Goal: Task Accomplishment & Management: Manage account settings

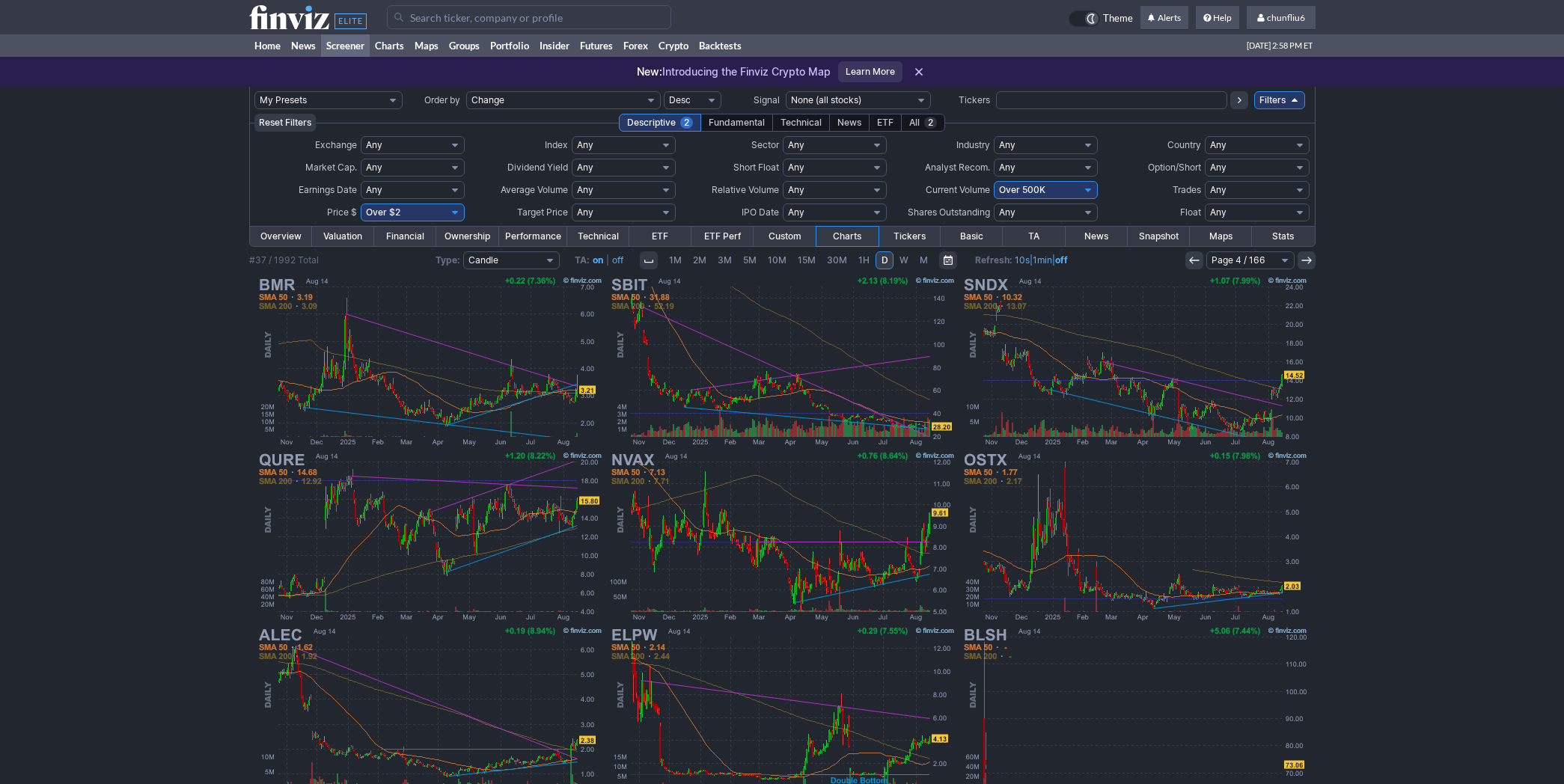
click at [1192, 257] on icon at bounding box center [1194, 260] width 12 height 12
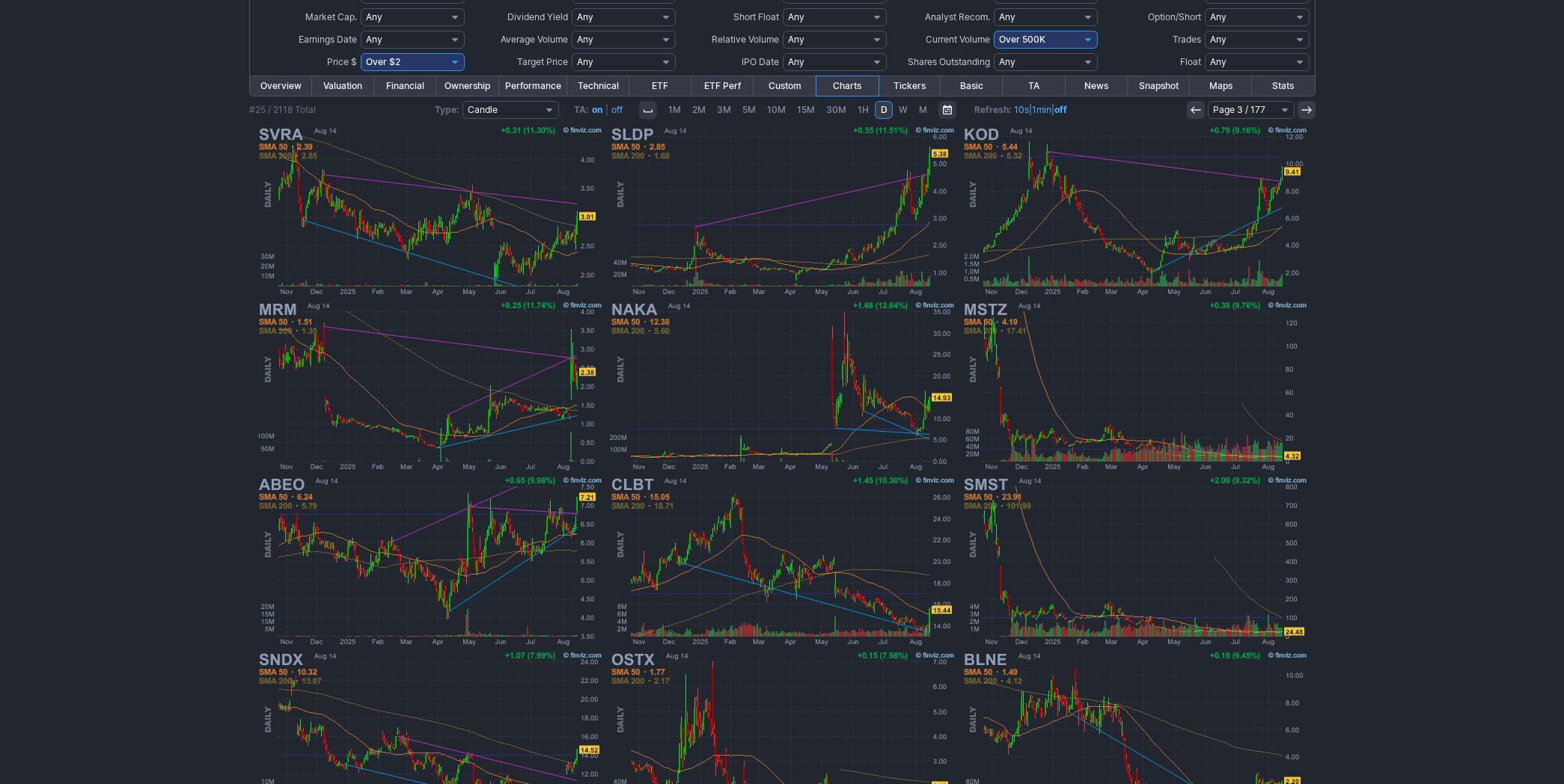
scroll to position [225, 0]
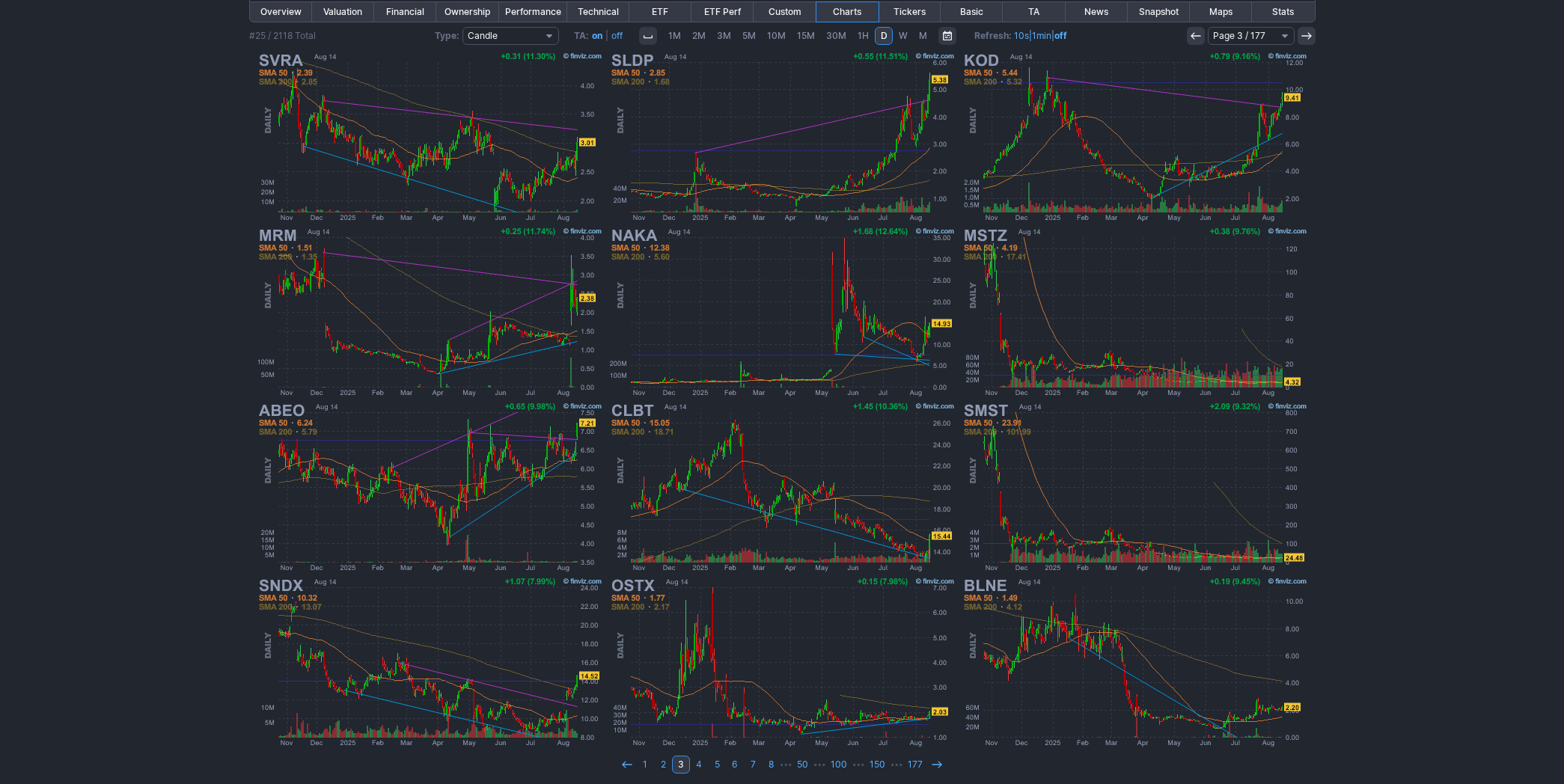
click at [1196, 33] on icon at bounding box center [1196, 36] width 12 height 12
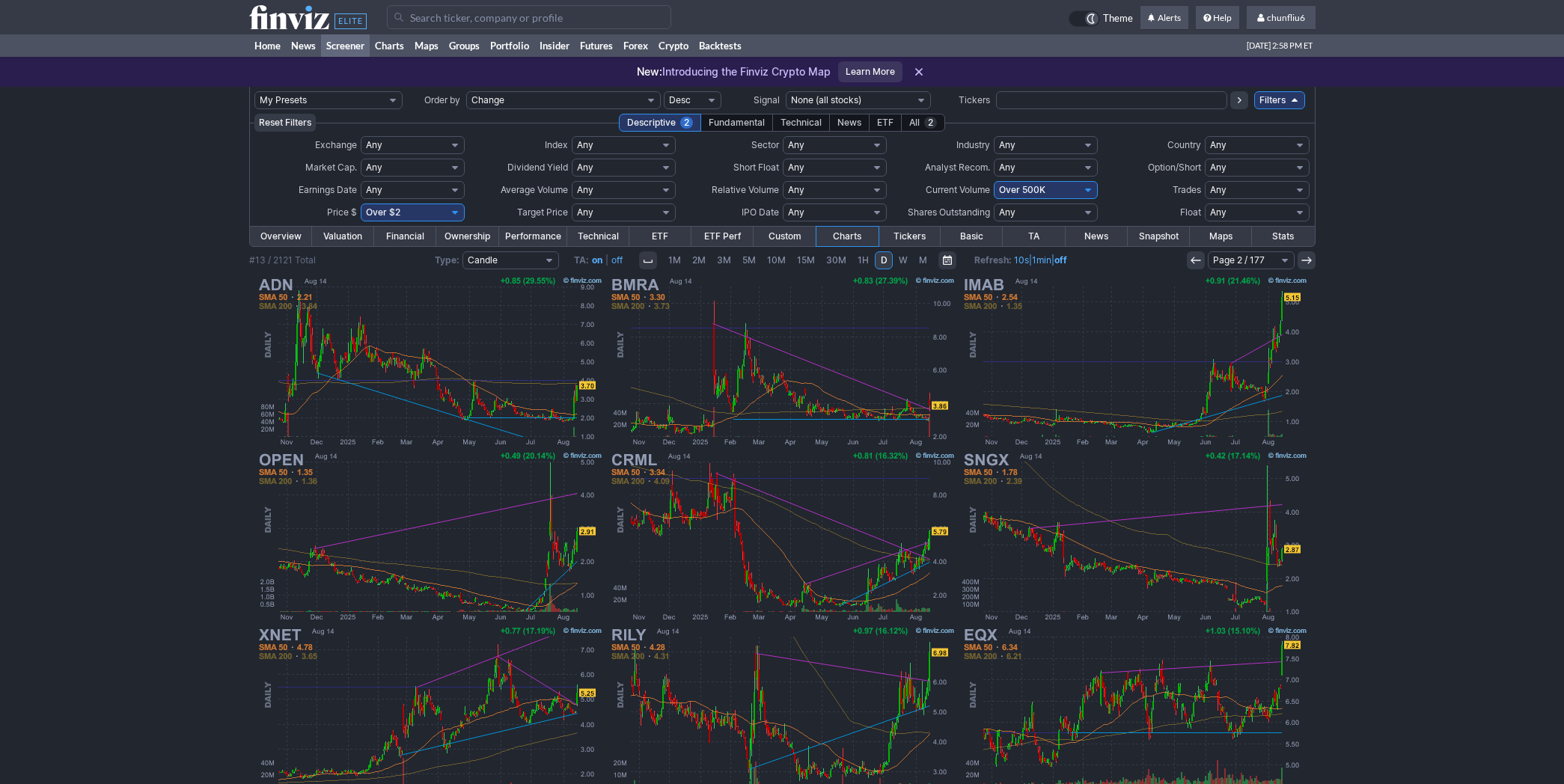
click at [1194, 258] on icon at bounding box center [1196, 260] width 12 height 12
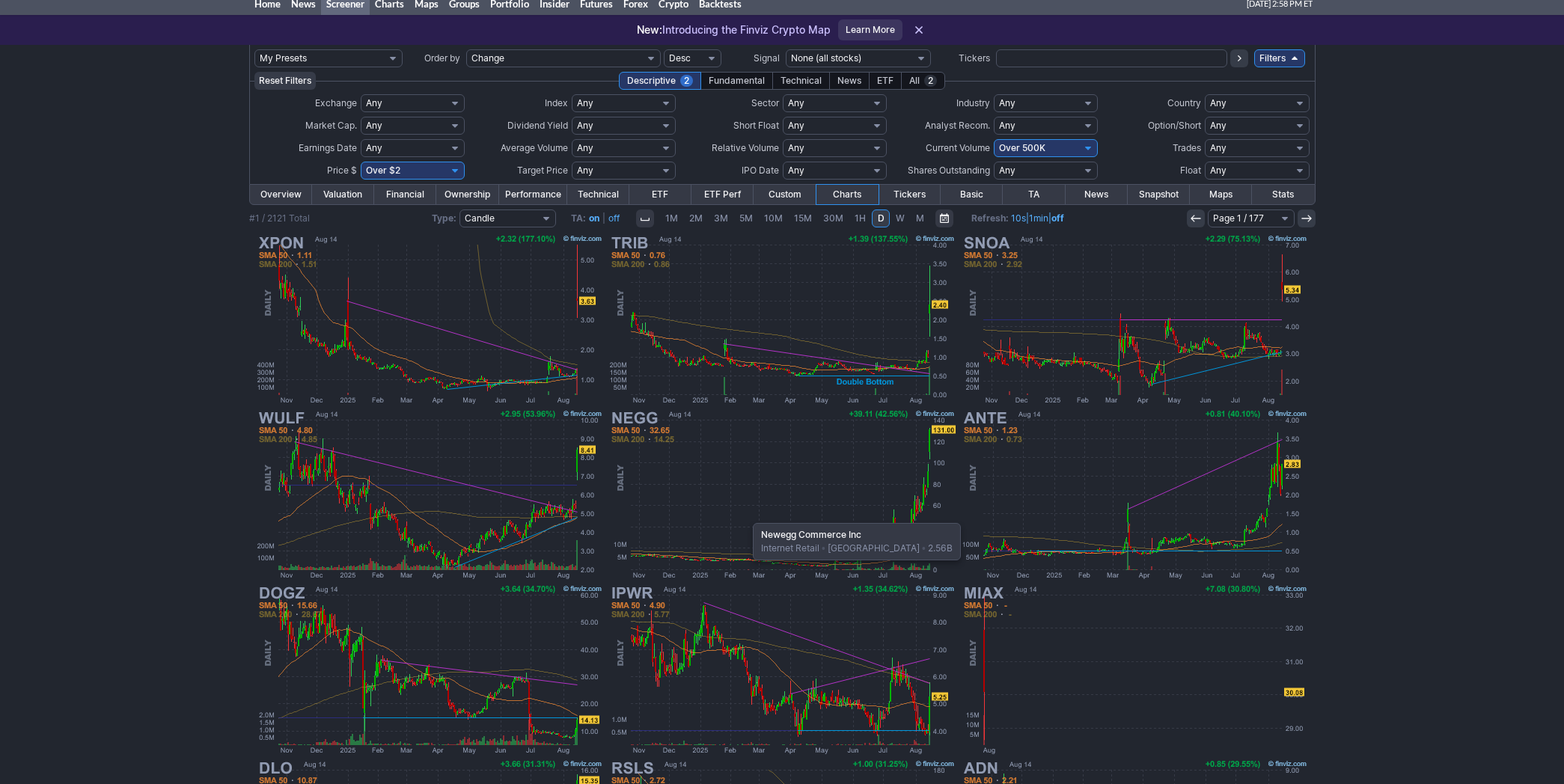
scroll to position [83, 0]
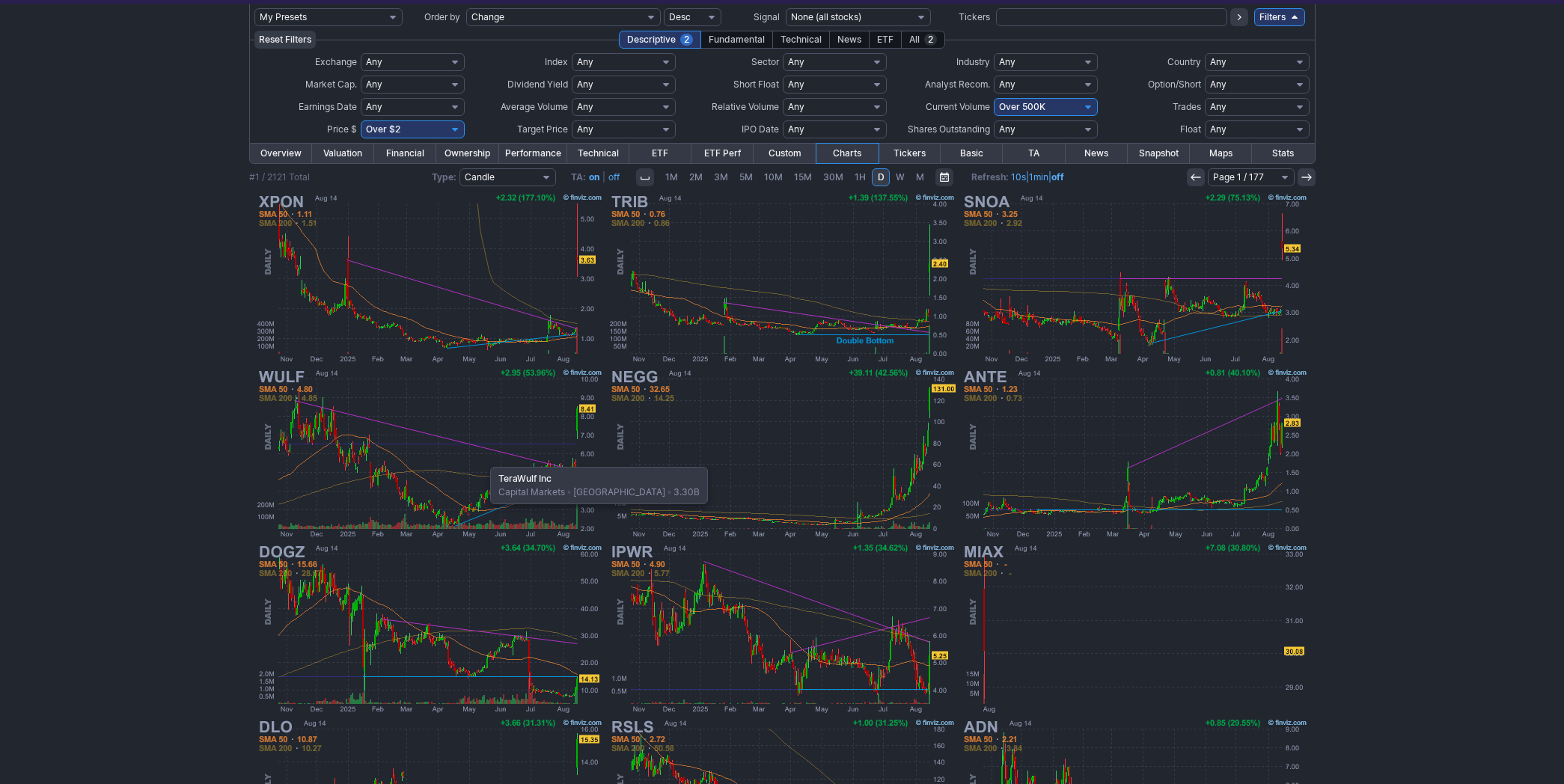
click at [483, 459] on img at bounding box center [429, 453] width 351 height 175
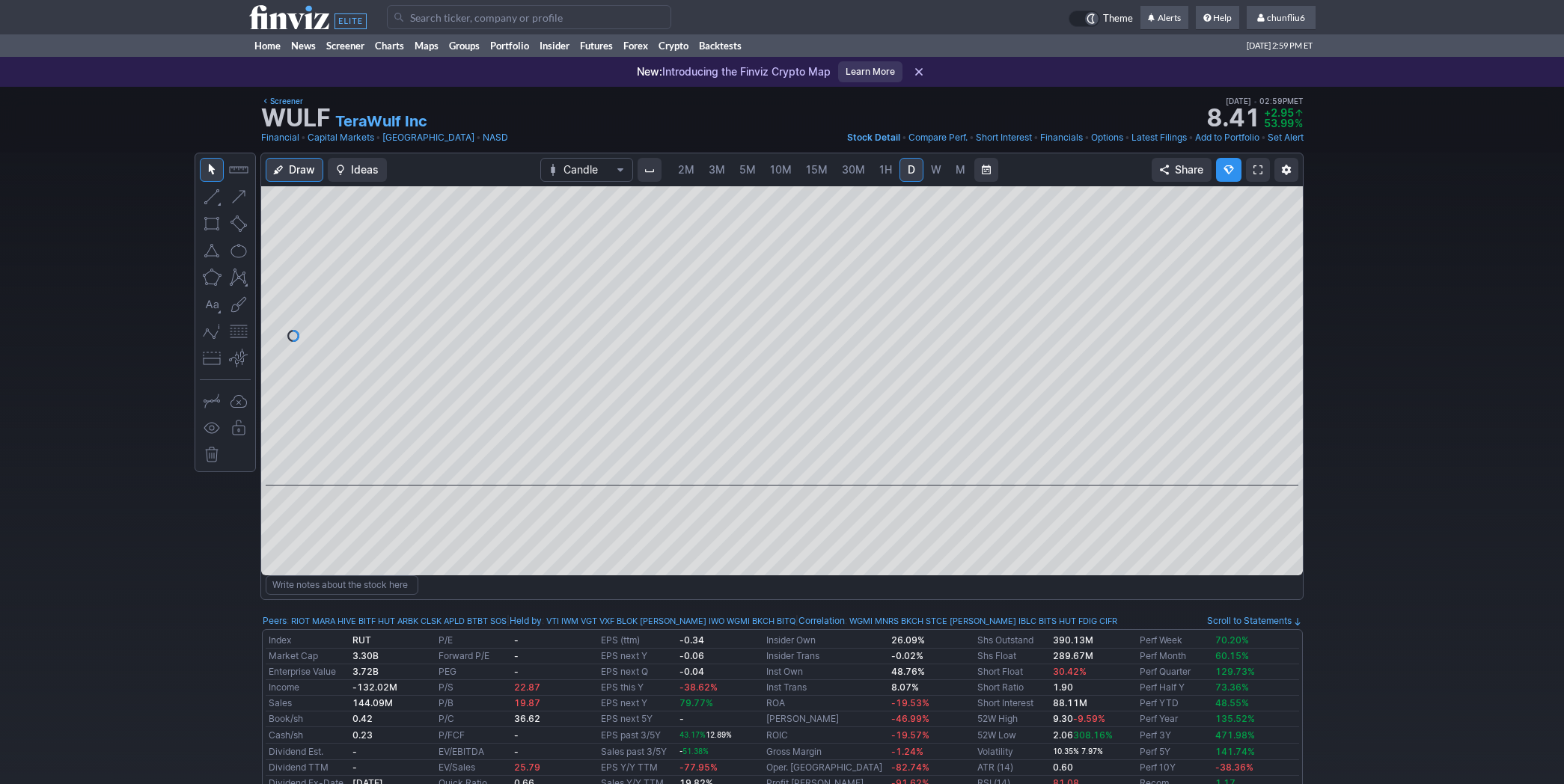
click at [690, 168] on span "2M" at bounding box center [686, 169] width 17 height 13
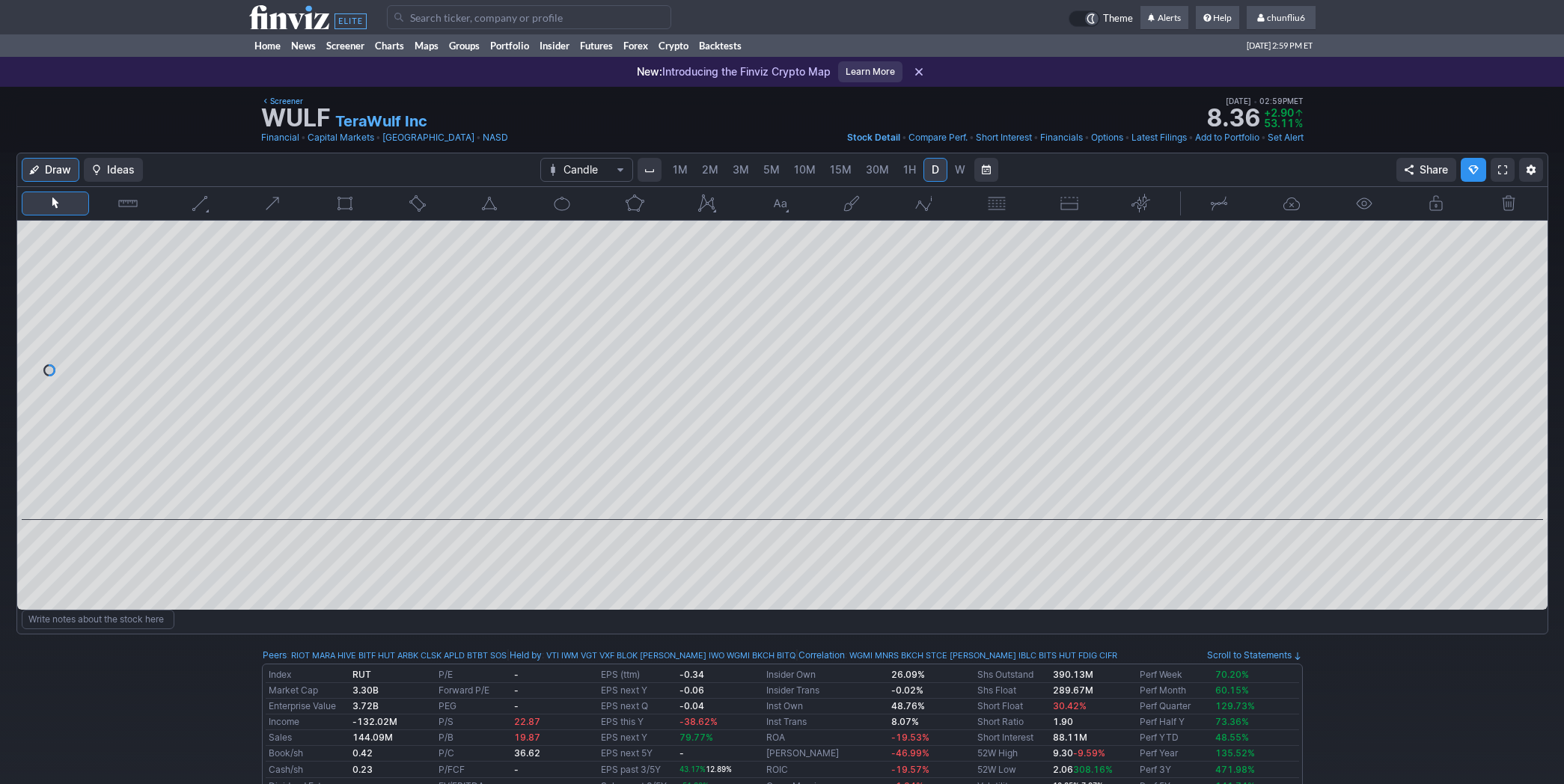
scroll to position [0, 24]
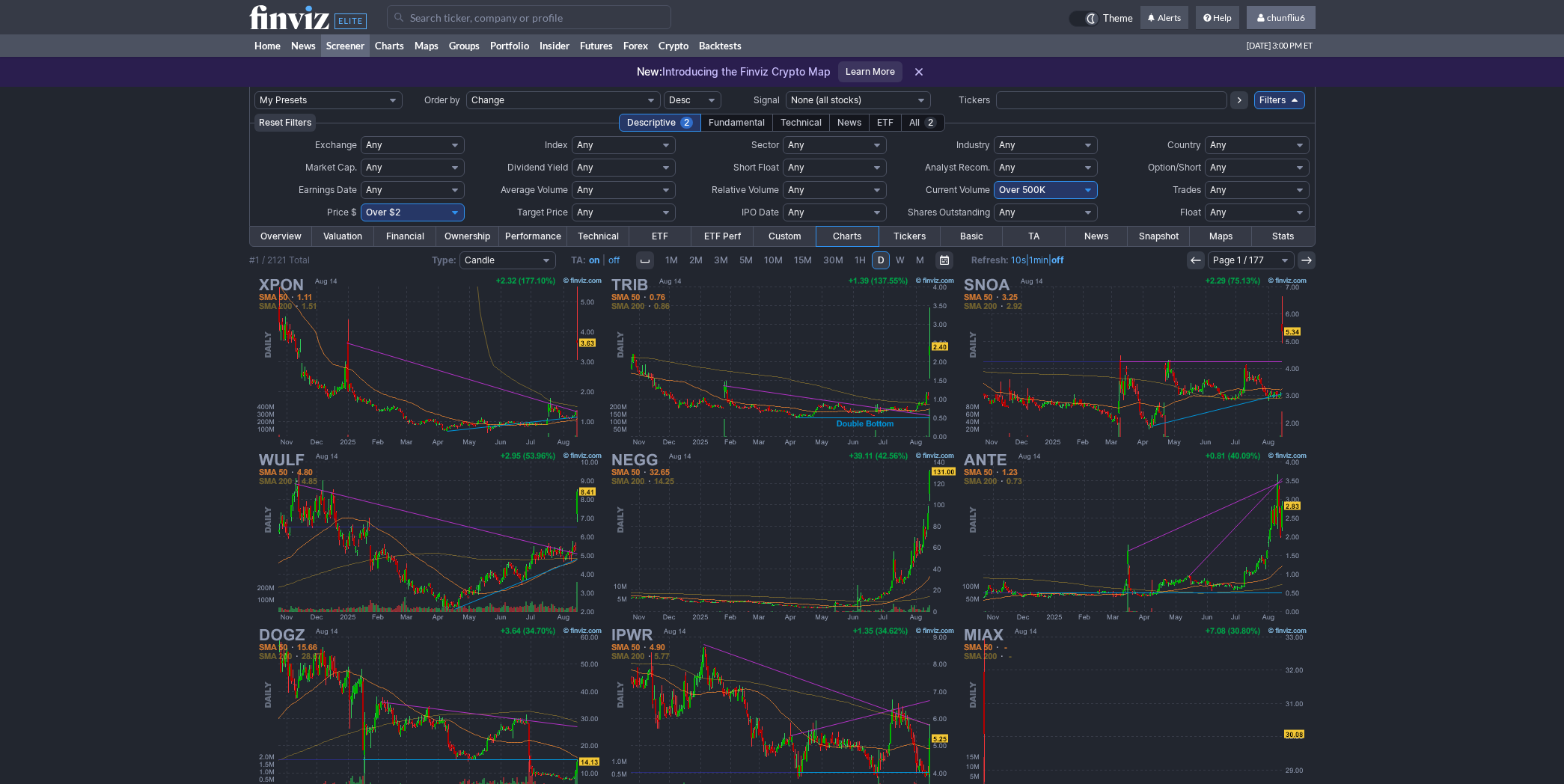
click at [1303, 14] on span "chunfliu6" at bounding box center [1286, 17] width 38 height 11
click at [1257, 105] on link "Sign Out" at bounding box center [1274, 110] width 84 height 24
